Goal: Information Seeking & Learning: Learn about a topic

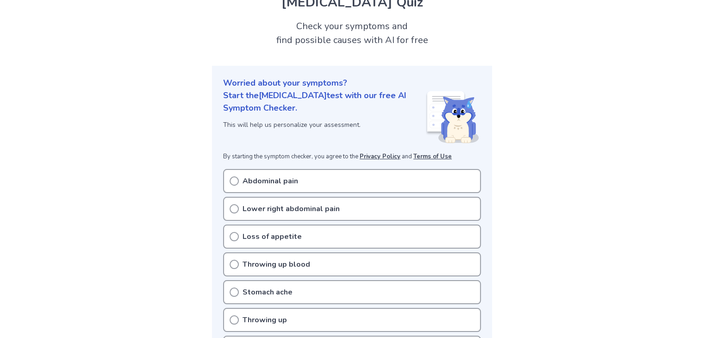
scroll to position [43, 0]
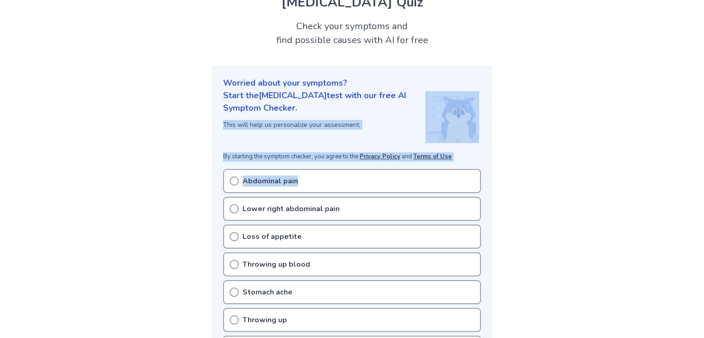
drag, startPoint x: 0, startPoint y: 0, endPoint x: 118, endPoint y: 138, distance: 181.4
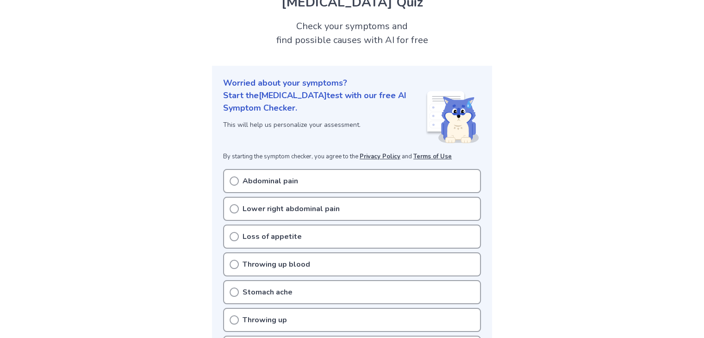
click at [231, 184] on circle at bounding box center [234, 181] width 8 height 8
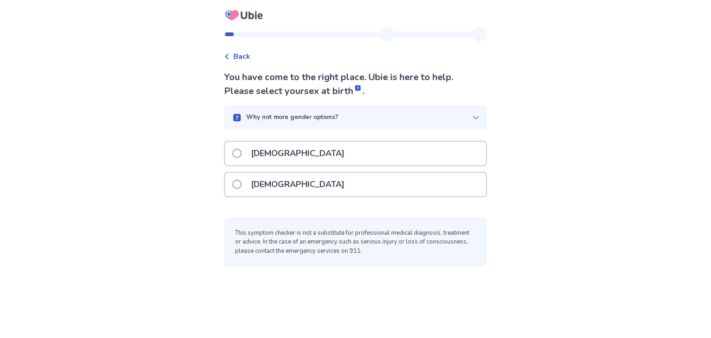
click at [252, 185] on p "[DEMOGRAPHIC_DATA]" at bounding box center [297, 185] width 105 height 24
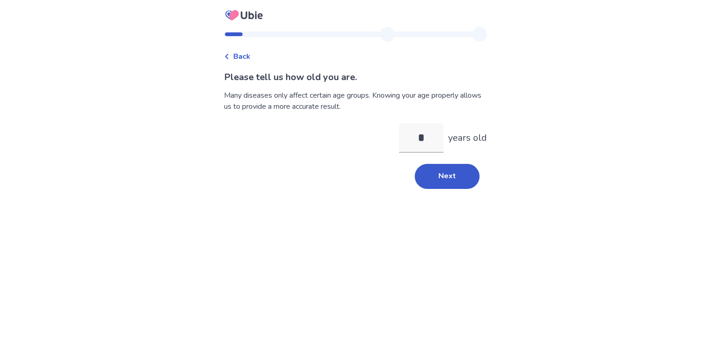
type input "**"
click at [444, 165] on button "Next" at bounding box center [446, 176] width 65 height 25
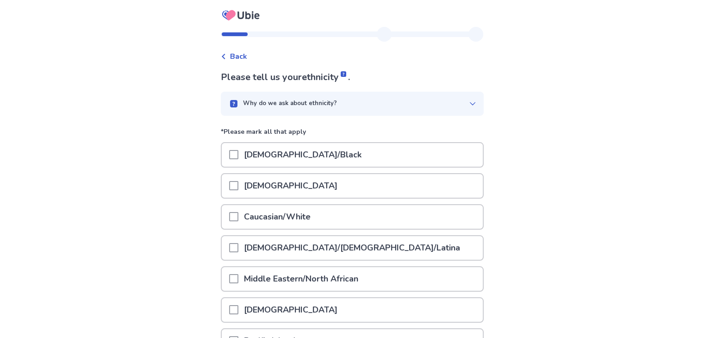
click at [268, 221] on p "Caucasian/White" at bounding box center [277, 217] width 78 height 24
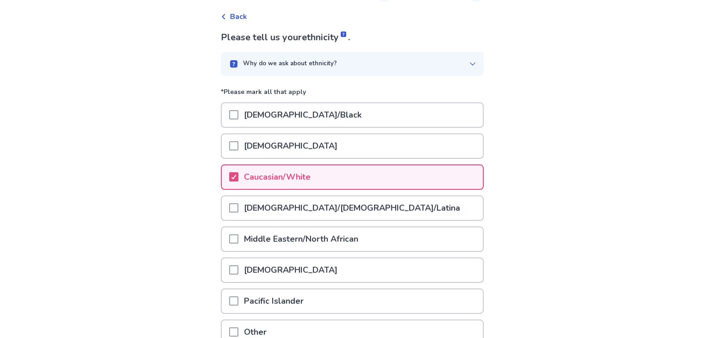
scroll to position [126, 0]
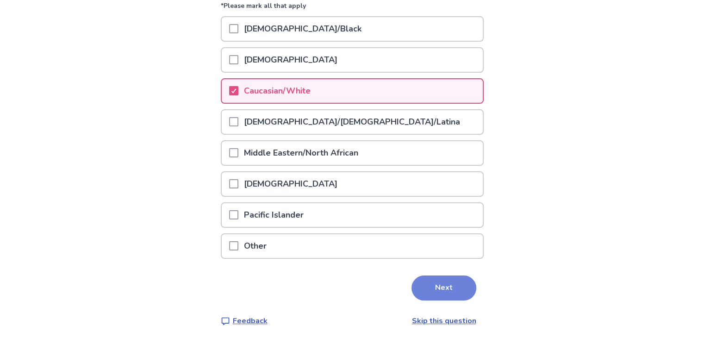
click at [430, 278] on button "Next" at bounding box center [443, 287] width 65 height 25
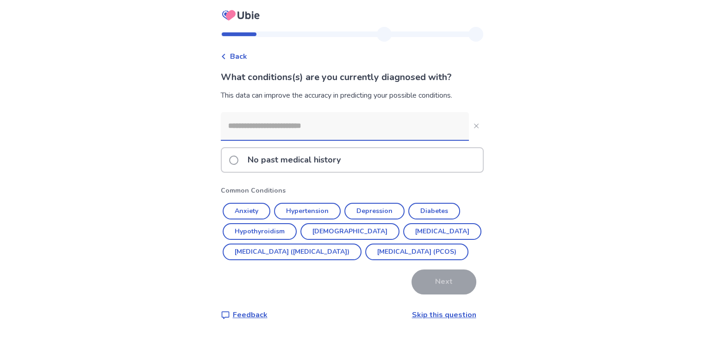
click at [362, 160] on div "No past medical history" at bounding box center [352, 160] width 261 height 24
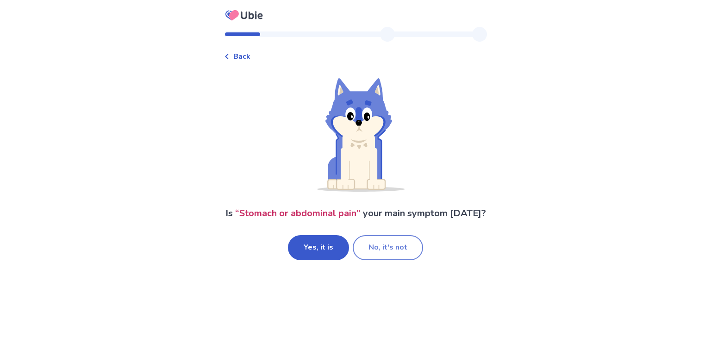
click at [393, 258] on button "No, it's not" at bounding box center [387, 247] width 70 height 25
